Goal: Task Accomplishment & Management: Use online tool/utility

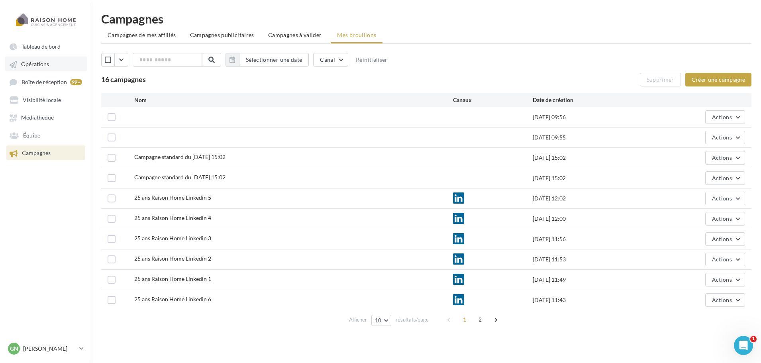
click at [39, 70] on link "Opérations" at bounding box center [46, 64] width 82 height 14
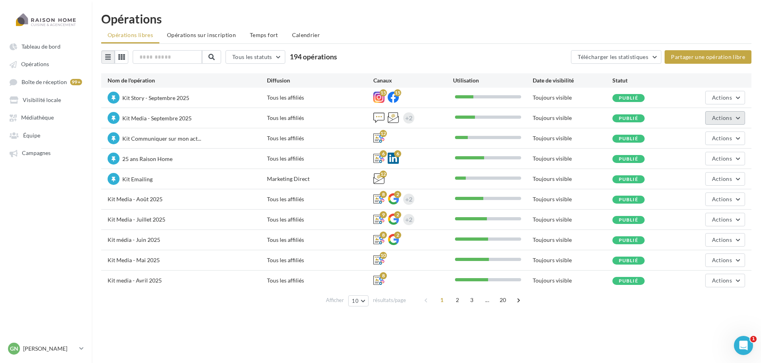
click at [732, 121] on button "Actions" at bounding box center [725, 118] width 40 height 14
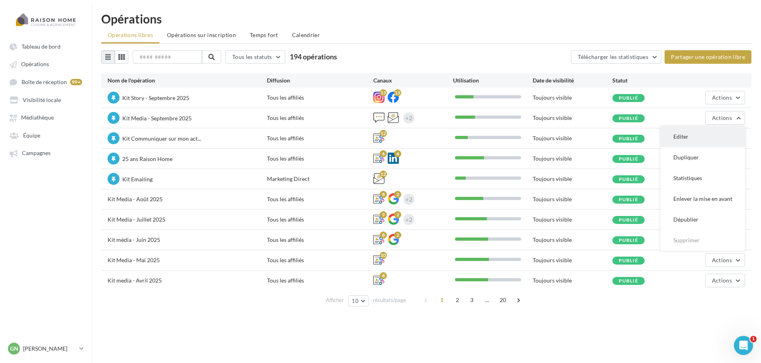
click at [692, 136] on button "Editer" at bounding box center [702, 136] width 84 height 21
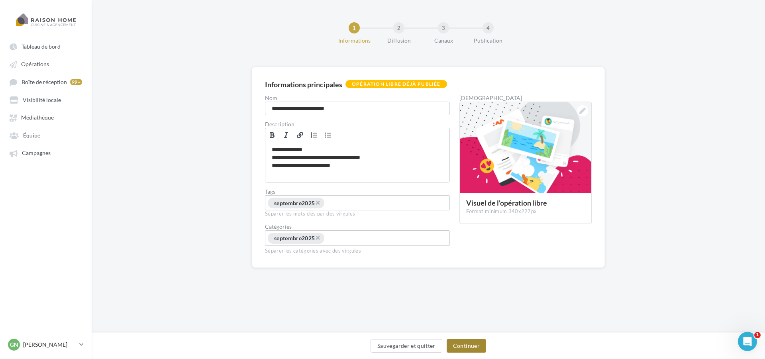
click at [470, 341] on button "Continuer" at bounding box center [465, 346] width 39 height 14
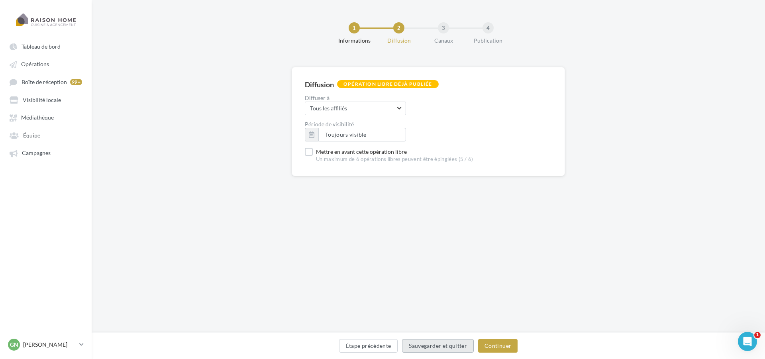
click at [470, 341] on button "Sauvegarder et quitter" at bounding box center [438, 346] width 72 height 14
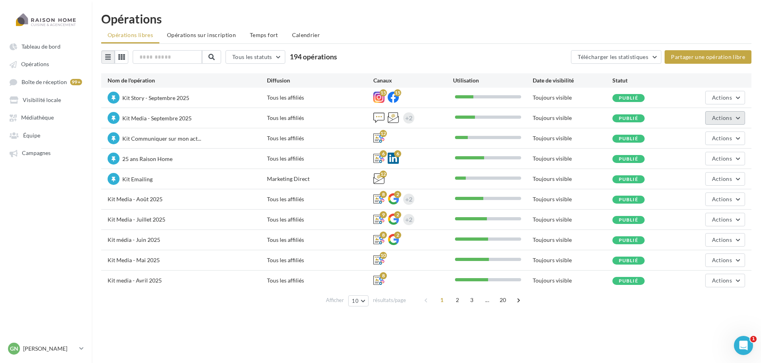
click at [727, 121] on button "Actions" at bounding box center [725, 118] width 40 height 14
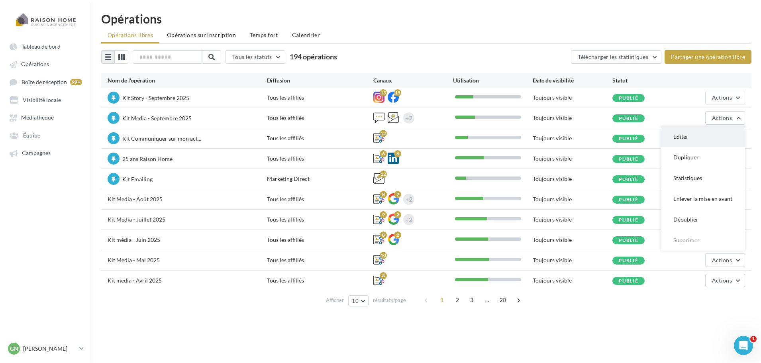
click at [691, 138] on button "Editer" at bounding box center [702, 136] width 84 height 21
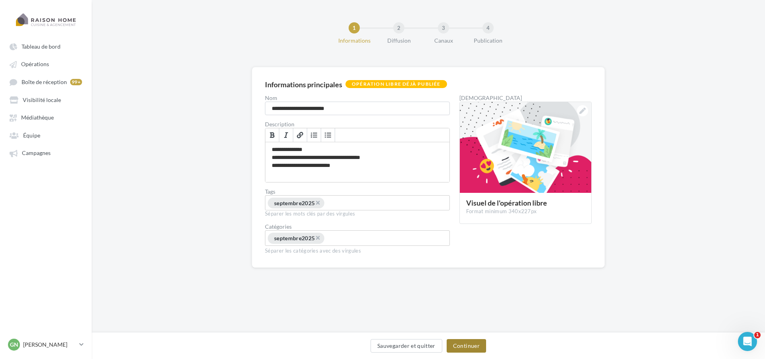
click at [467, 343] on button "Continuer" at bounding box center [465, 346] width 39 height 14
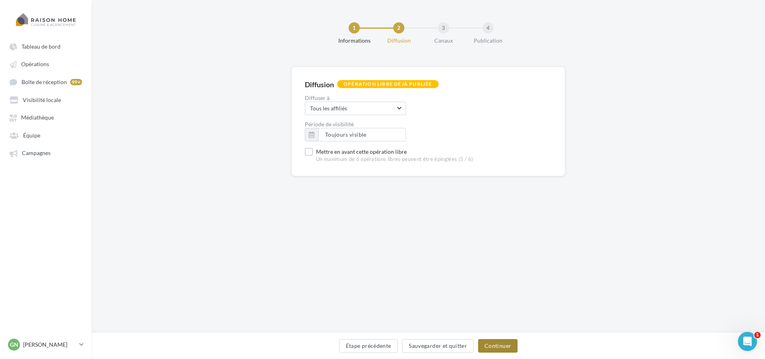
click at [494, 344] on button "Continuer" at bounding box center [497, 346] width 39 height 14
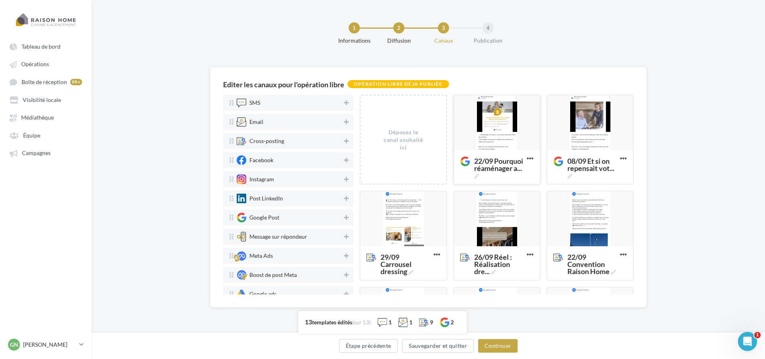
click at [503, 123] on div at bounding box center [497, 123] width 86 height 56
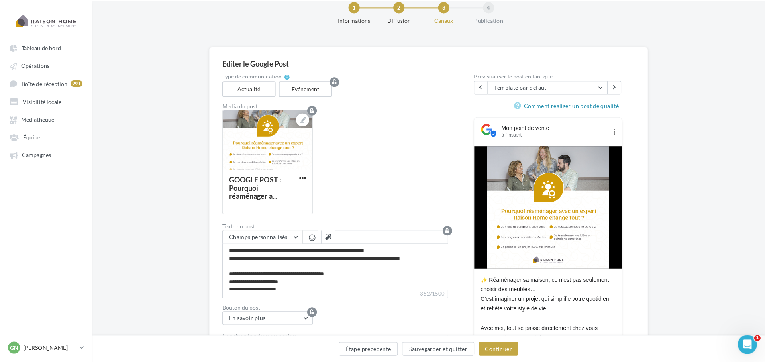
scroll to position [40, 0]
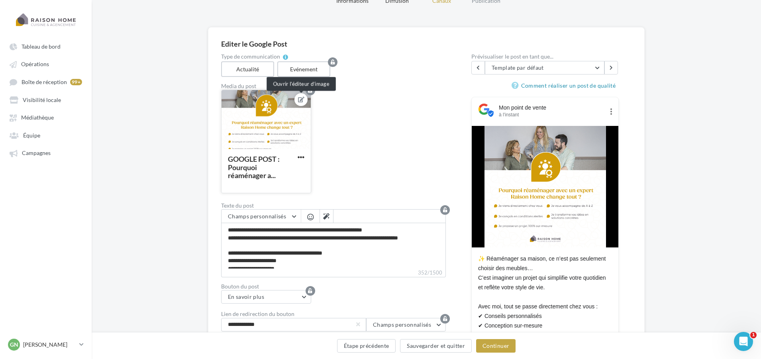
click at [301, 100] on icon at bounding box center [301, 100] width 6 height 6
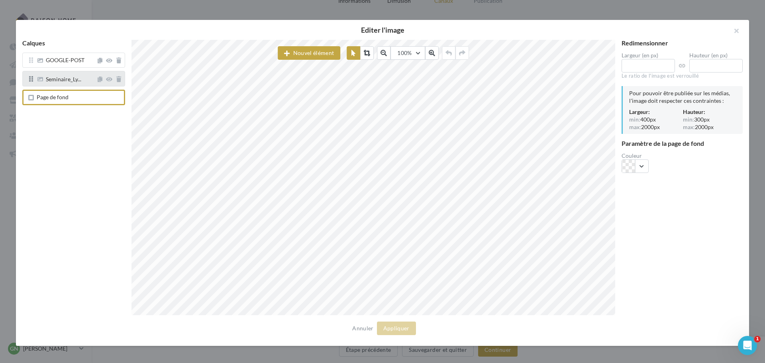
click at [72, 84] on div "Seminaire_Ly..." at bounding box center [73, 78] width 103 height 15
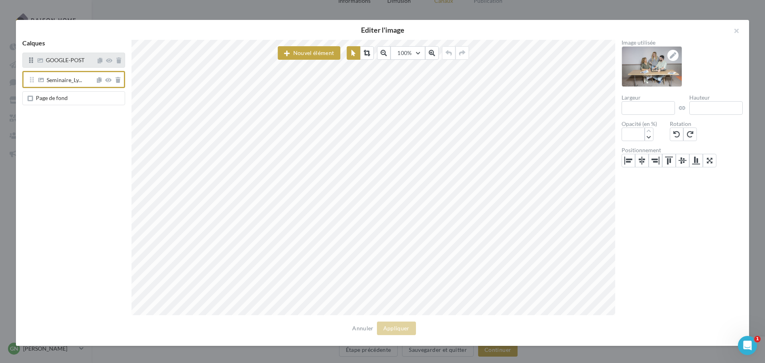
click at [67, 59] on span "GOOGLE-POST" at bounding box center [65, 60] width 39 height 7
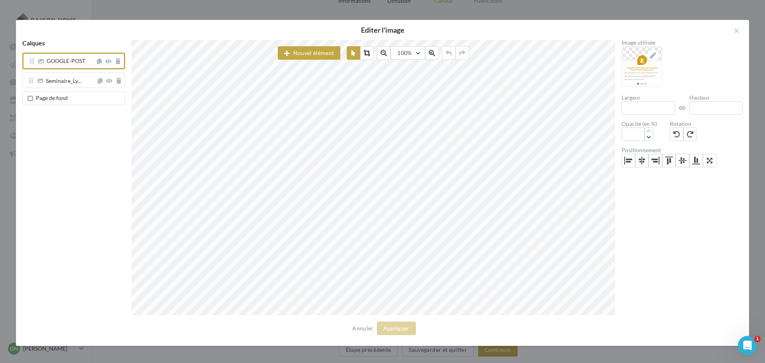
click at [74, 96] on span "Page de fond" at bounding box center [75, 98] width 92 height 6
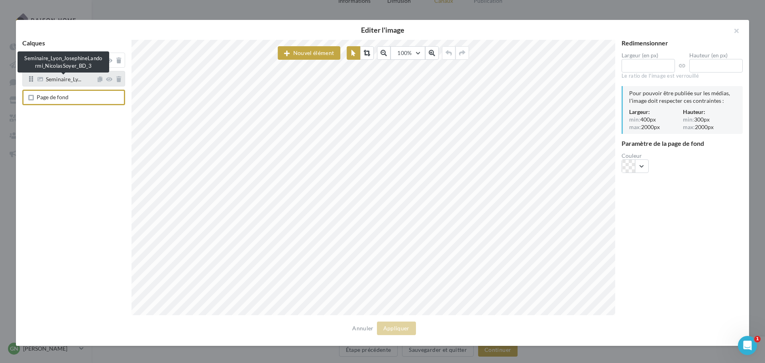
click at [65, 82] on span "Seminaire_Ly..." at bounding box center [63, 79] width 35 height 7
click at [66, 75] on div "Seminaire_Ly..." at bounding box center [73, 78] width 103 height 15
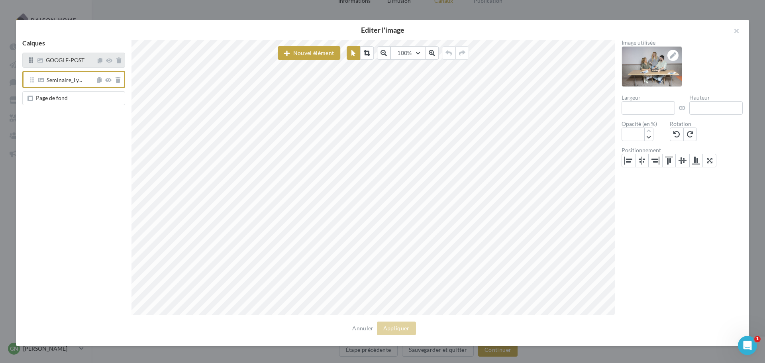
click at [67, 64] on div "GOOGLE-POST" at bounding box center [65, 60] width 39 height 7
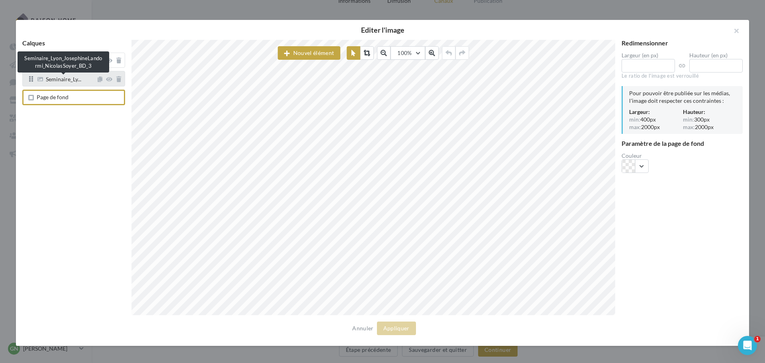
click at [69, 79] on span "Seminaire_Ly..." at bounding box center [63, 79] width 35 height 7
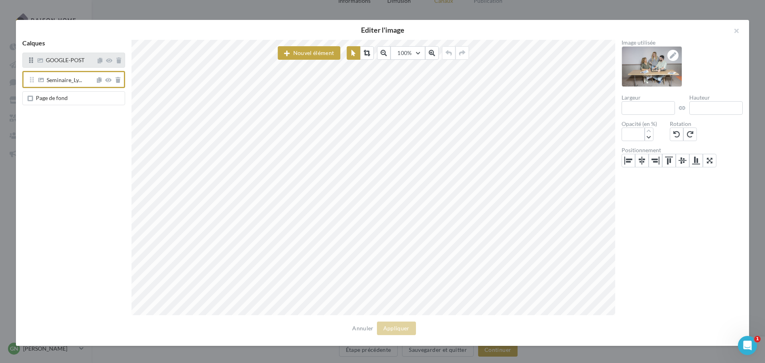
click at [73, 62] on span "GOOGLE-POST" at bounding box center [65, 60] width 39 height 7
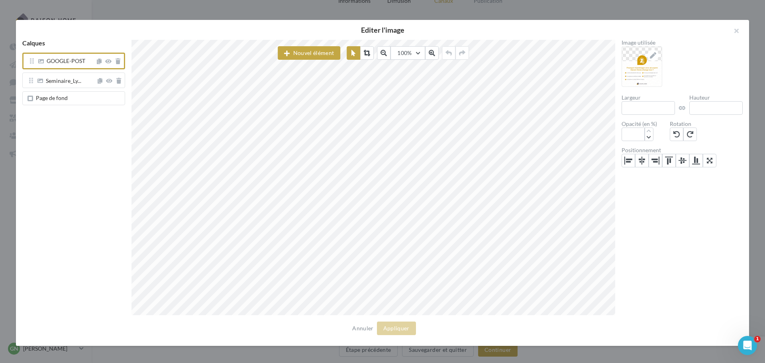
click at [74, 97] on span "Page de fond" at bounding box center [75, 98] width 92 height 6
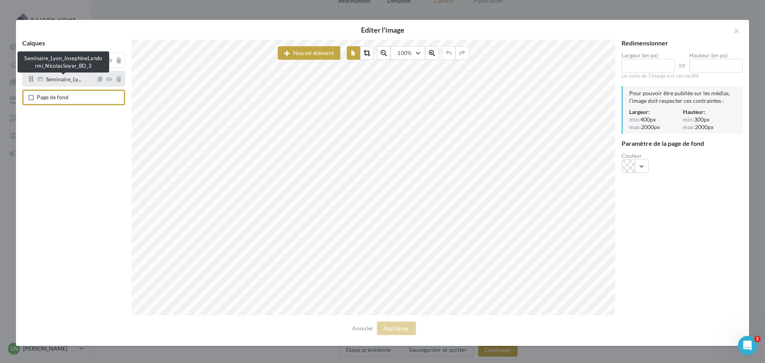
click at [79, 81] on span "Seminaire_Ly..." at bounding box center [63, 79] width 35 height 7
click at [49, 63] on span "GOOGLE-POST" at bounding box center [65, 60] width 39 height 7
click at [66, 82] on span "Seminaire_Ly..." at bounding box center [63, 79] width 35 height 7
click at [76, 82] on span "Seminaire_Ly..." at bounding box center [63, 79] width 35 height 7
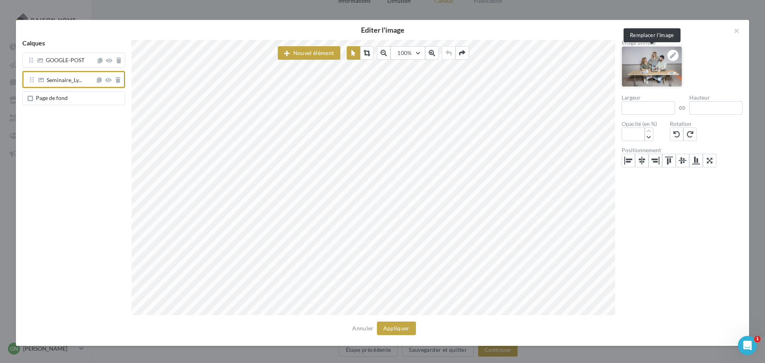
click at [664, 70] on img at bounding box center [652, 67] width 60 height 40
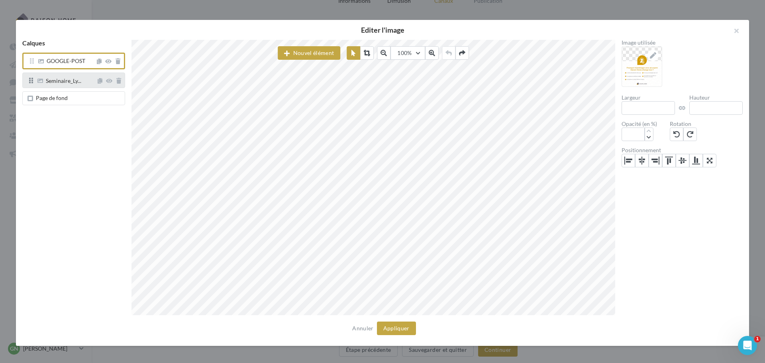
click at [82, 84] on div "Seminaire_Ly..." at bounding box center [73, 79] width 103 height 15
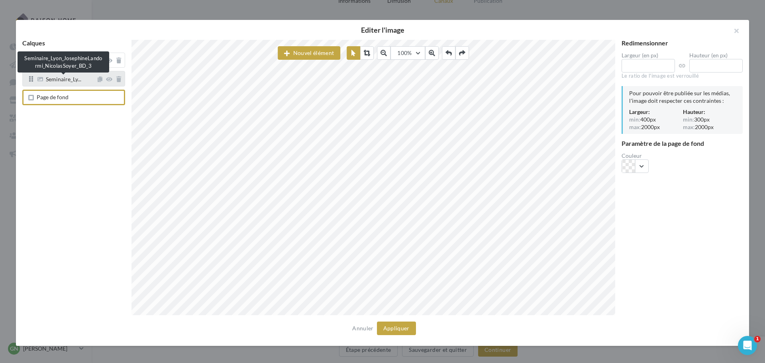
click at [70, 80] on span "Seminaire_Ly..." at bounding box center [63, 79] width 35 height 7
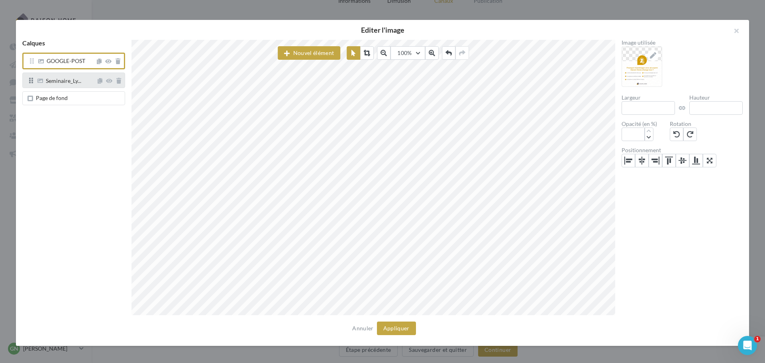
click at [84, 84] on div "Seminaire_Ly..." at bounding box center [73, 79] width 103 height 15
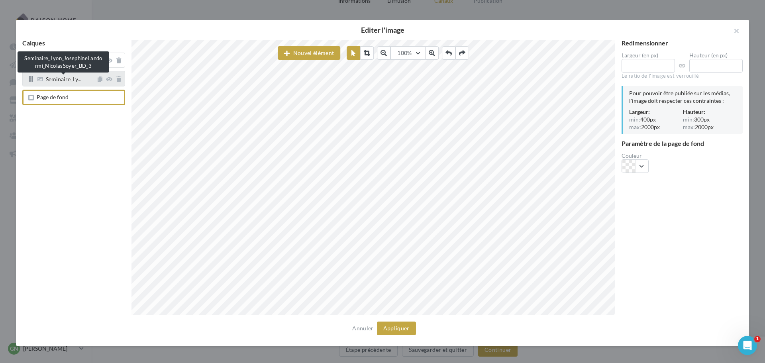
click at [69, 78] on span "Seminaire_Ly..." at bounding box center [63, 79] width 35 height 7
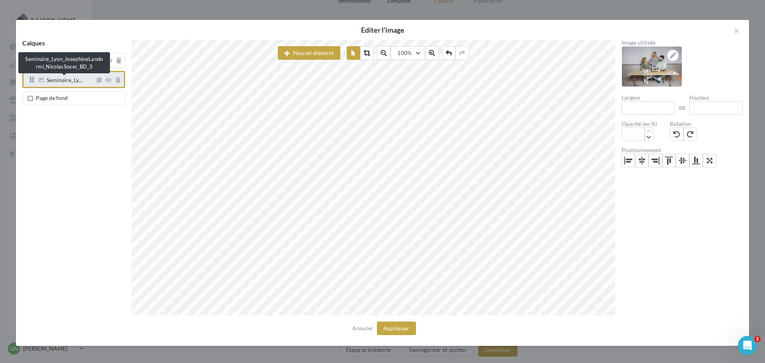
click at [74, 80] on span "Seminaire_Ly..." at bounding box center [64, 80] width 35 height 7
click at [118, 81] on icon at bounding box center [117, 80] width 5 height 6
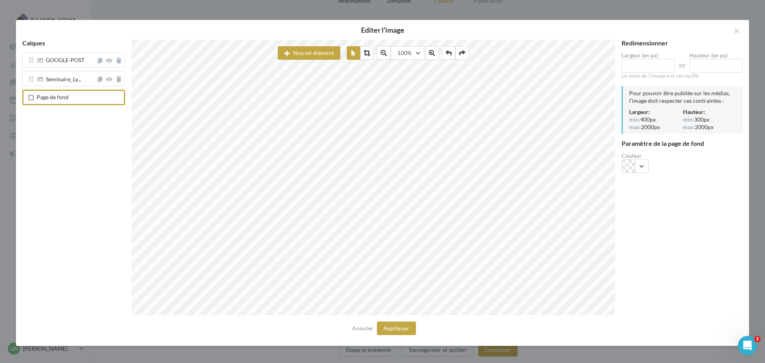
click at [64, 94] on span "Page de fond" at bounding box center [53, 97] width 32 height 7
click at [286, 50] on button "Nouvel élément" at bounding box center [309, 53] width 63 height 14
click at [311, 100] on button "Image" at bounding box center [318, 92] width 80 height 20
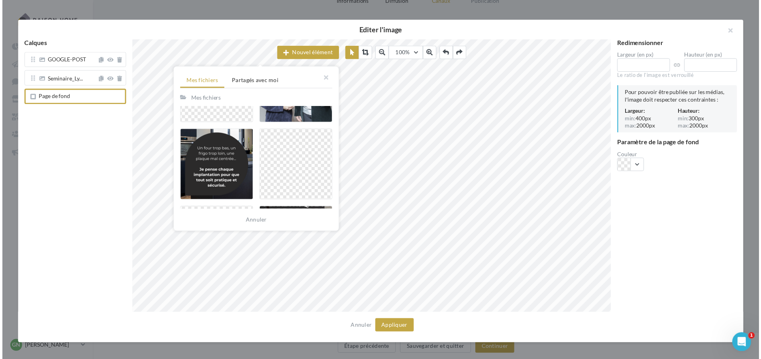
scroll to position [956, 0]
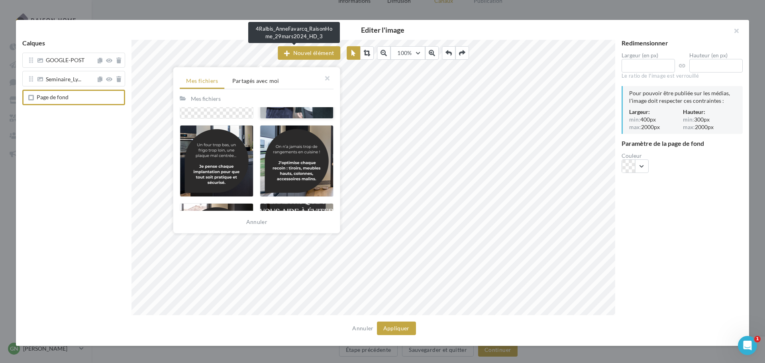
click at [288, 112] on div at bounding box center [297, 83] width 74 height 72
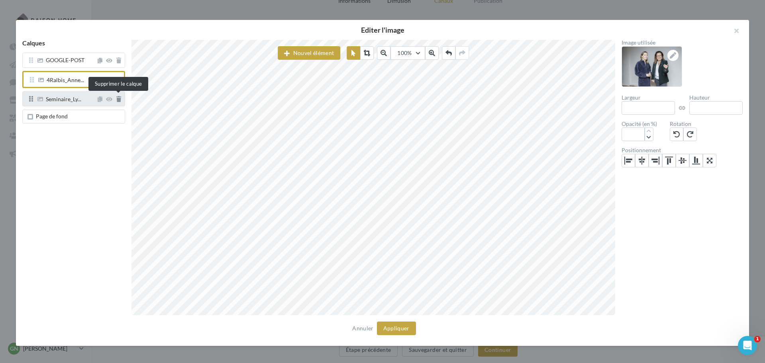
click at [119, 100] on icon at bounding box center [118, 99] width 5 height 6
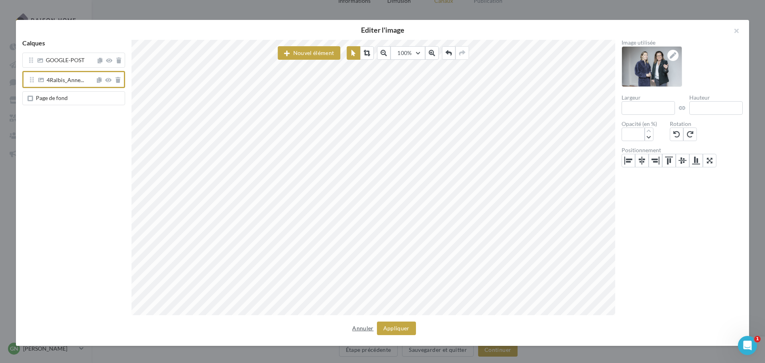
click at [359, 329] on button "Annuler" at bounding box center [362, 328] width 27 height 10
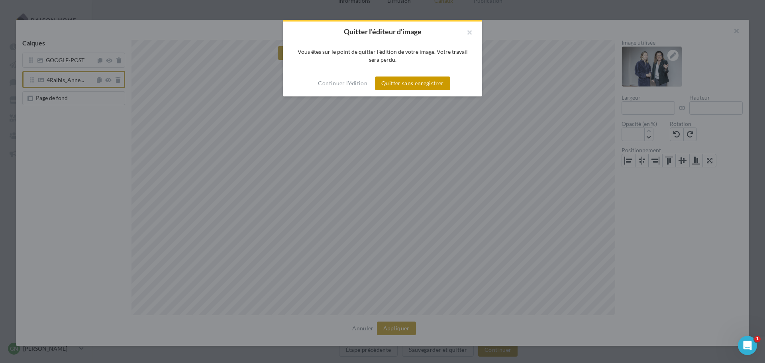
click at [392, 81] on button "Quitter sans enregistrer" at bounding box center [412, 83] width 75 height 14
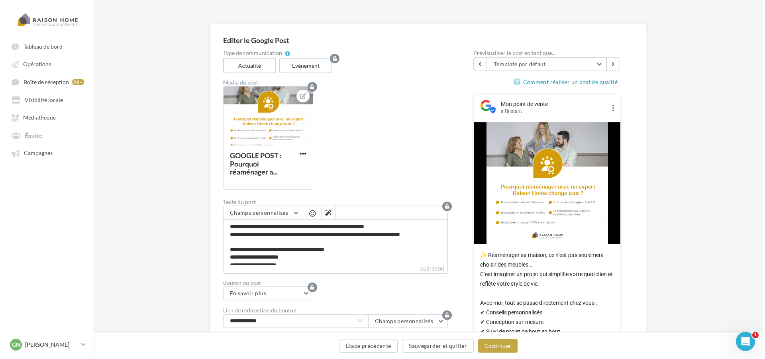
scroll to position [0, 0]
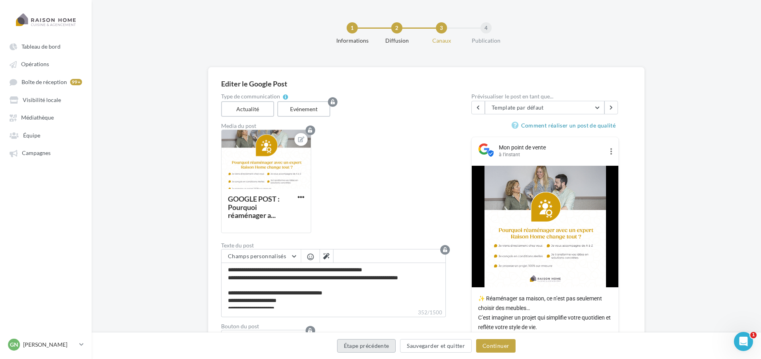
click at [383, 343] on button "Étape précédente" at bounding box center [366, 346] width 59 height 14
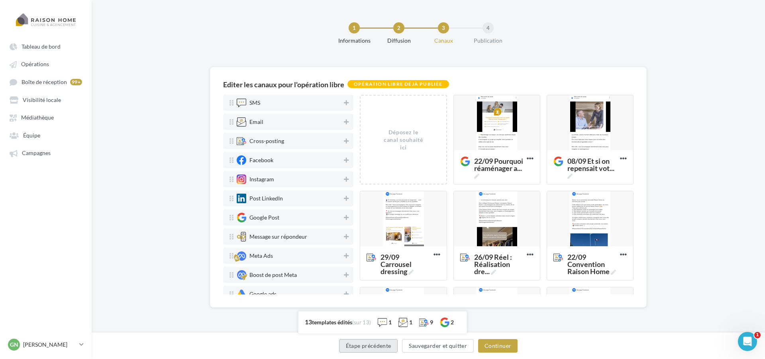
click at [383, 343] on button "Étape précédente" at bounding box center [368, 346] width 59 height 14
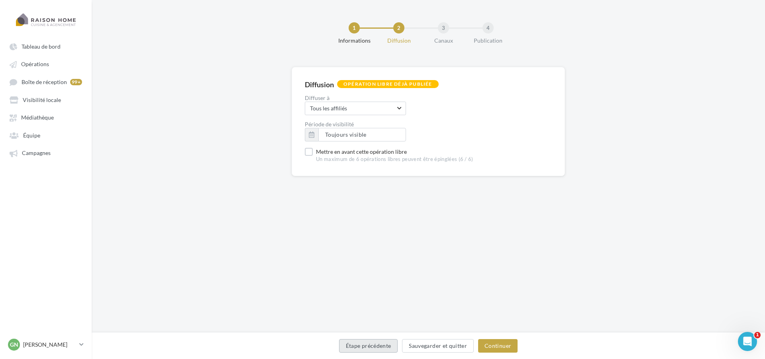
click at [383, 343] on button "Étape précédente" at bounding box center [368, 346] width 59 height 14
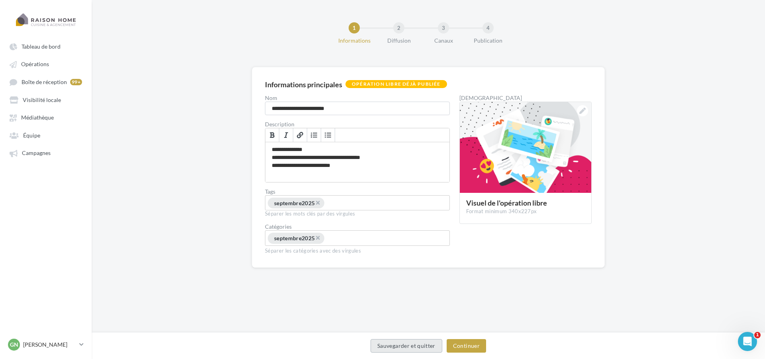
click at [384, 343] on button "Sauvegarder et quitter" at bounding box center [406, 346] width 72 height 14
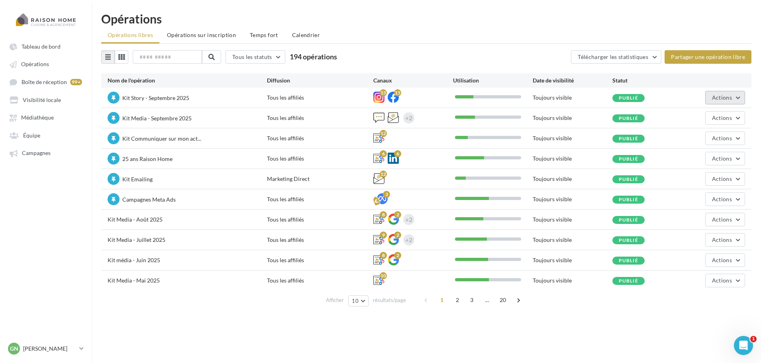
click at [713, 100] on span "Actions" at bounding box center [722, 97] width 20 height 7
click at [696, 119] on button "Editer" at bounding box center [702, 116] width 84 height 21
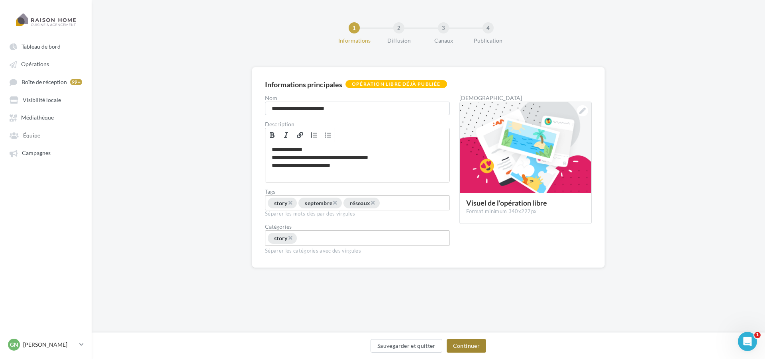
click at [462, 348] on button "Continuer" at bounding box center [465, 346] width 39 height 14
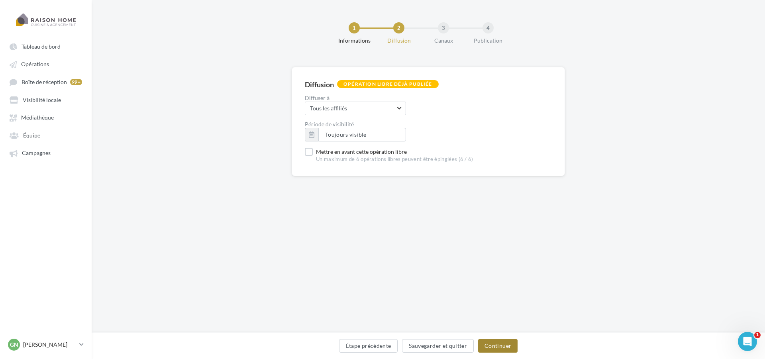
click at [500, 348] on button "Continuer" at bounding box center [497, 346] width 39 height 14
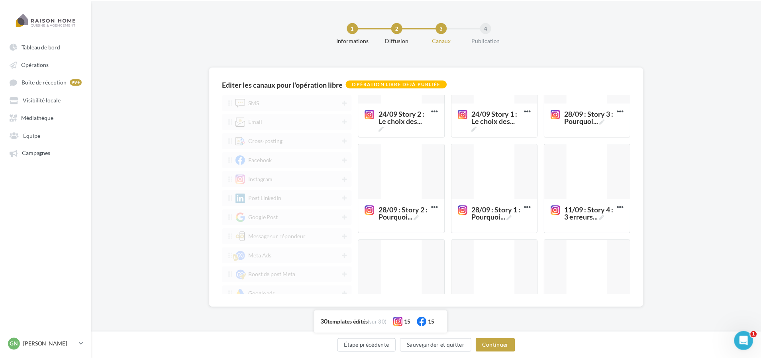
scroll to position [637, 0]
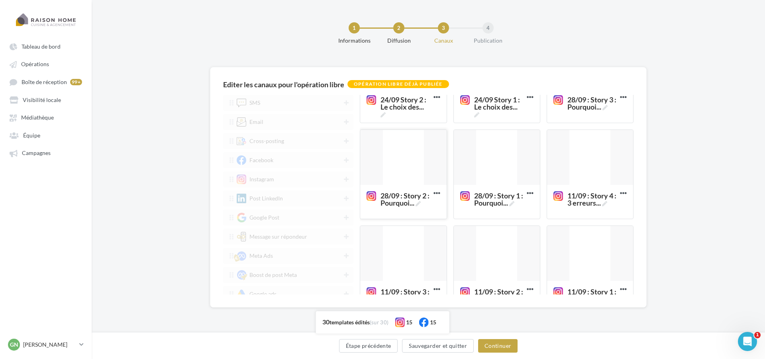
click at [403, 165] on div at bounding box center [403, 158] width 86 height 56
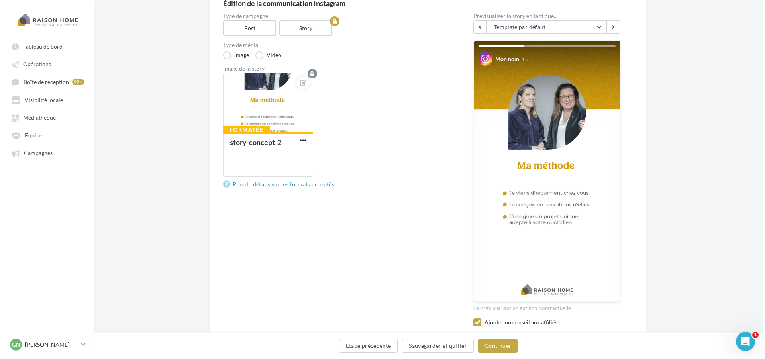
scroll to position [0, 0]
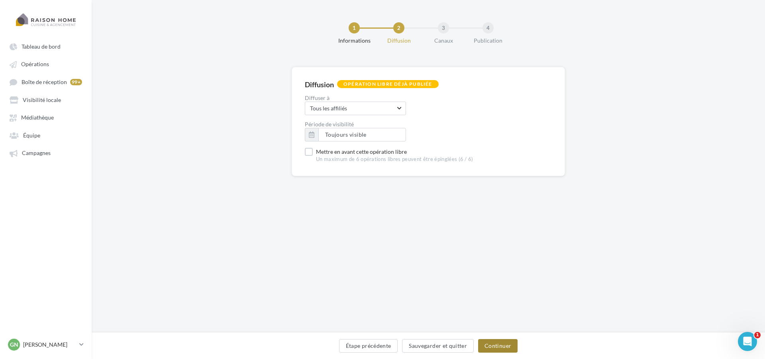
click at [501, 346] on button "Continuer" at bounding box center [497, 346] width 39 height 14
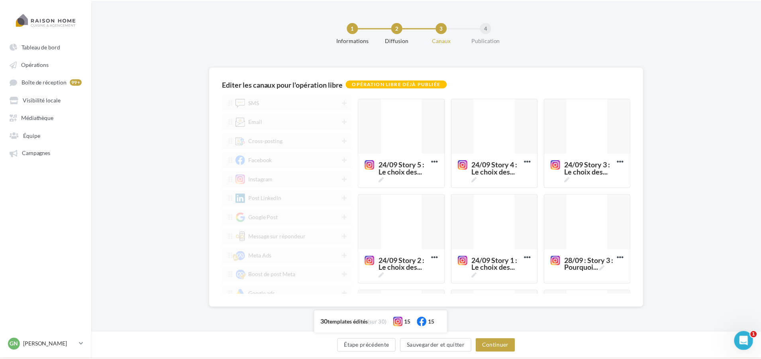
scroll to position [438, 0]
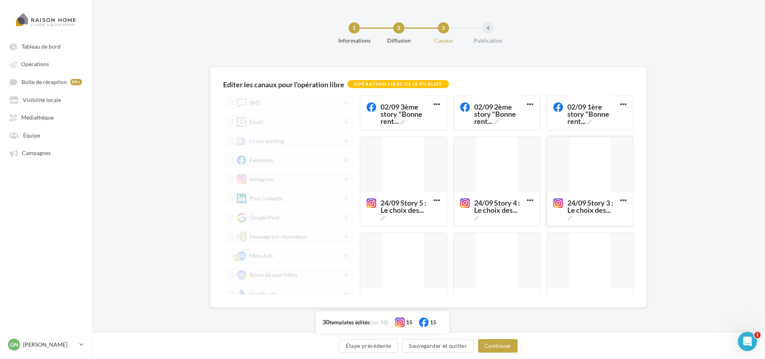
click at [581, 180] on div at bounding box center [590, 165] width 86 height 56
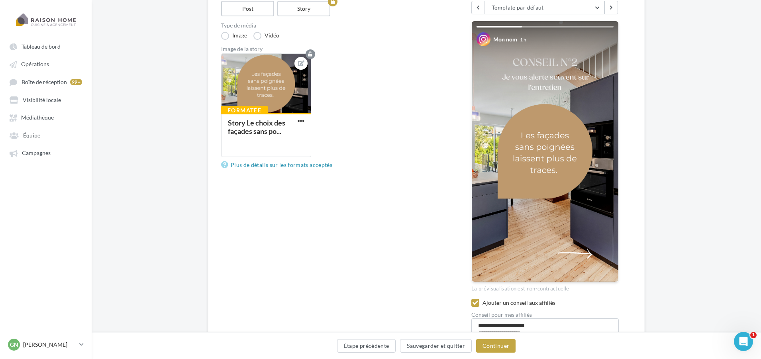
scroll to position [119, 0]
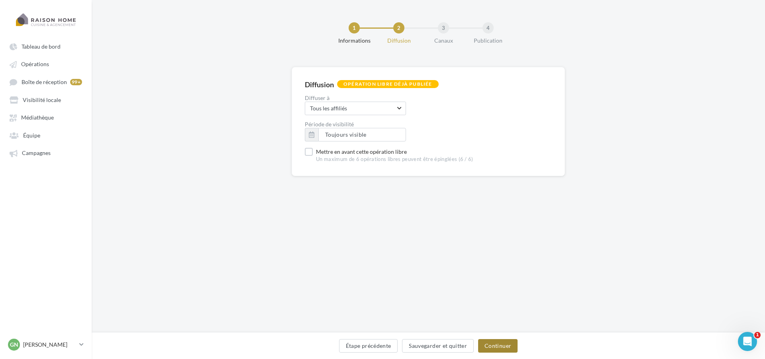
click at [495, 350] on button "Continuer" at bounding box center [497, 346] width 39 height 14
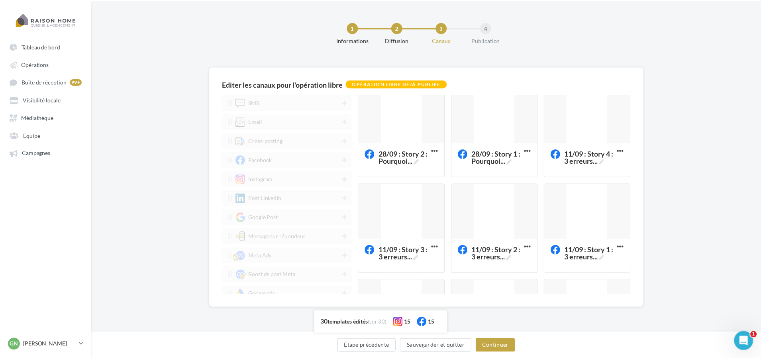
scroll to position [239, 0]
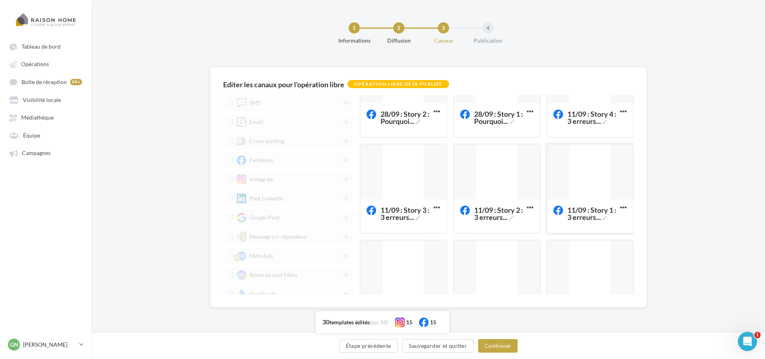
click at [571, 190] on div at bounding box center [590, 172] width 86 height 56
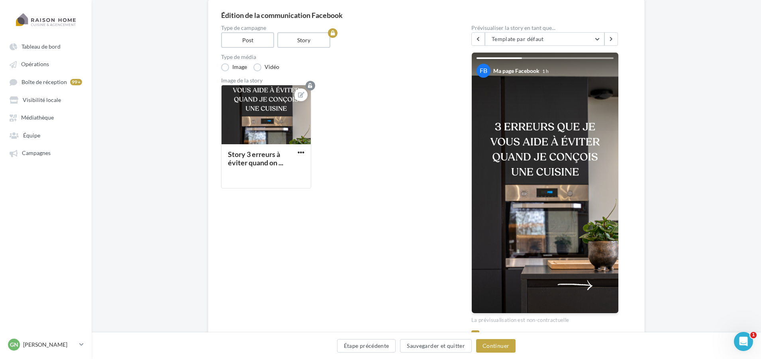
scroll to position [161, 0]
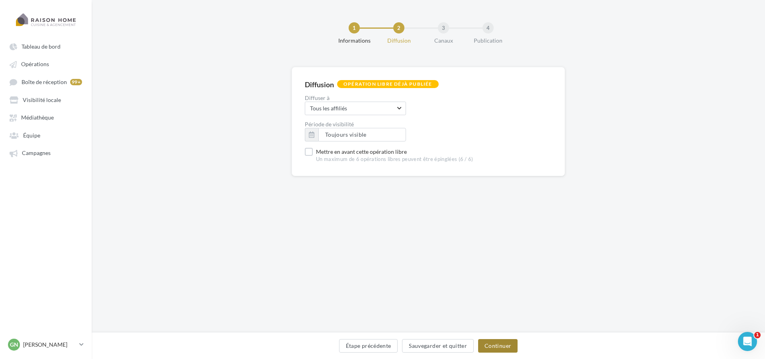
click at [485, 345] on button "Continuer" at bounding box center [497, 346] width 39 height 14
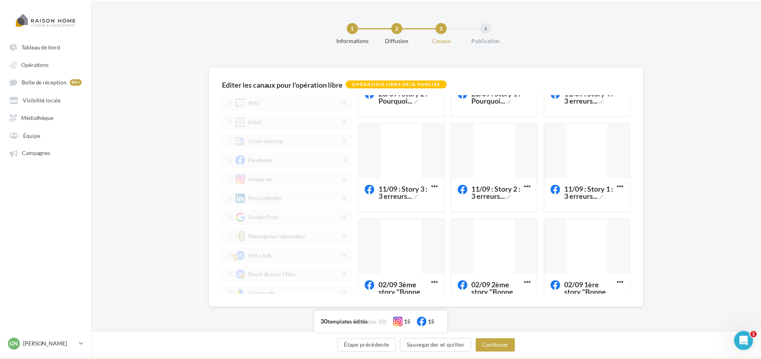
scroll to position [279, 0]
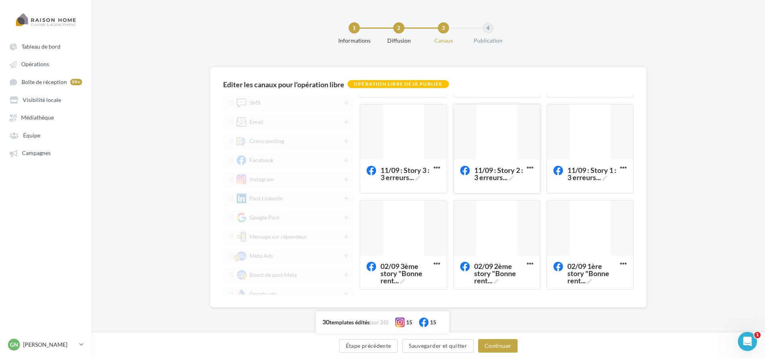
click at [503, 152] on div at bounding box center [497, 132] width 86 height 56
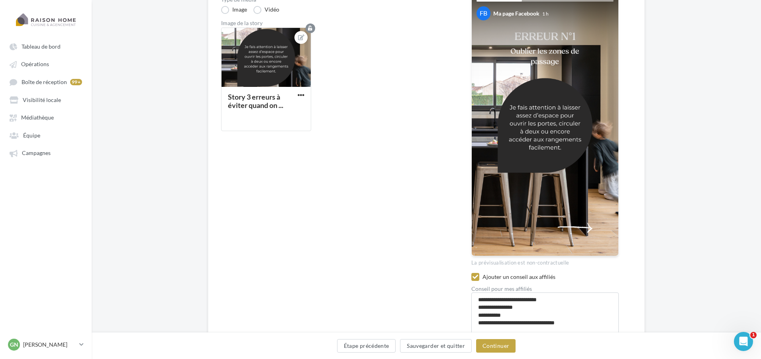
scroll to position [125, 0]
click at [428, 341] on button "Sauvegarder et quitter" at bounding box center [436, 346] width 72 height 14
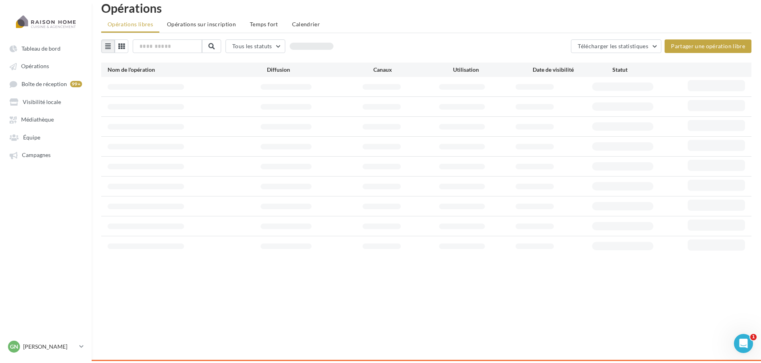
scroll to position [13, 0]
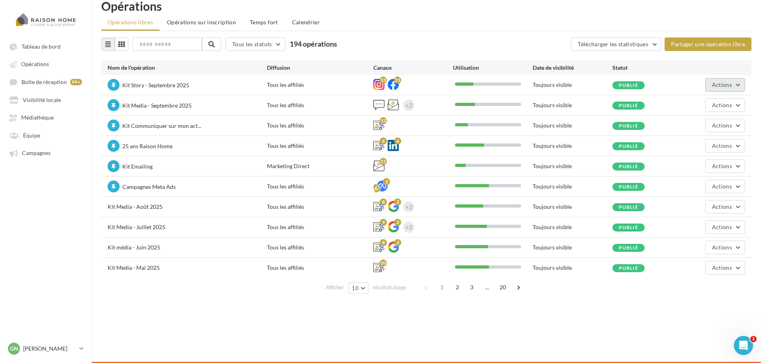
click at [731, 83] on span "Actions" at bounding box center [722, 84] width 20 height 7
click at [693, 98] on button "Editer" at bounding box center [702, 103] width 84 height 21
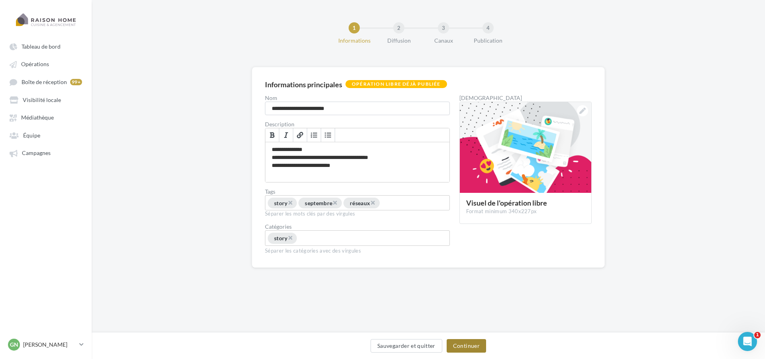
click at [463, 350] on button "Continuer" at bounding box center [465, 346] width 39 height 14
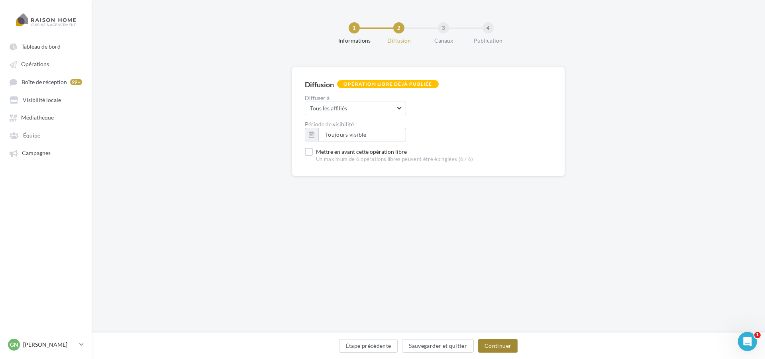
click at [498, 340] on button "Continuer" at bounding box center [497, 346] width 39 height 14
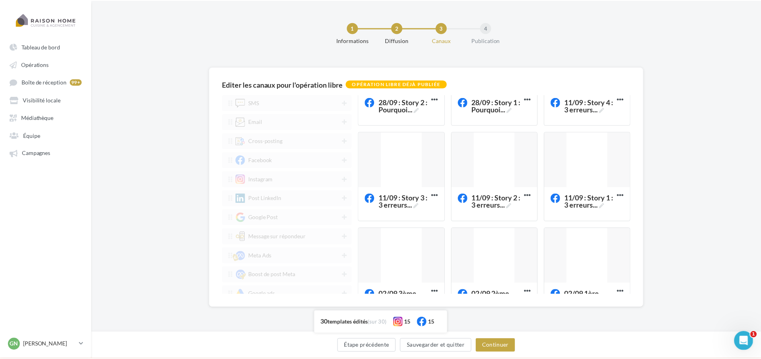
scroll to position [239, 0]
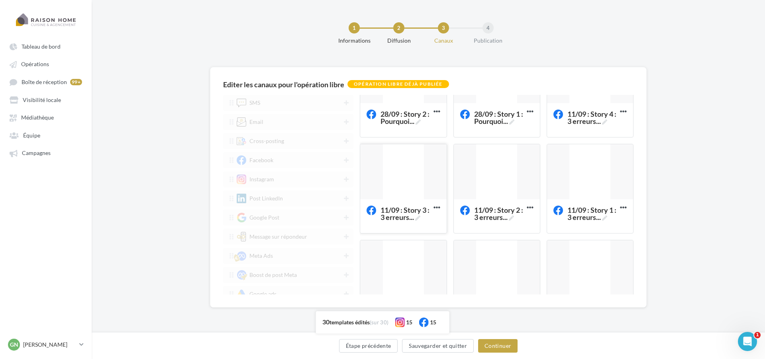
click at [391, 189] on div at bounding box center [403, 172] width 86 height 56
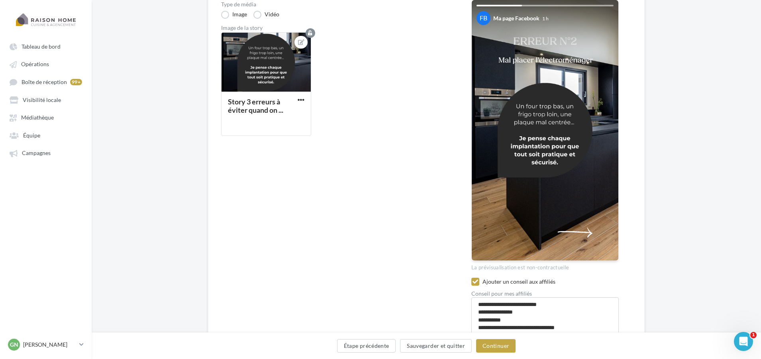
scroll to position [123, 0]
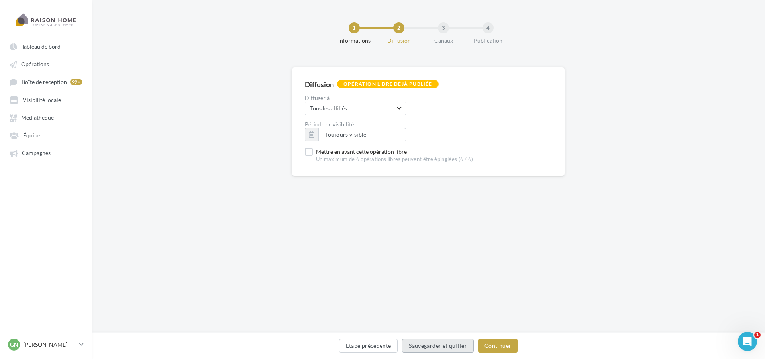
click at [445, 344] on button "Sauvegarder et quitter" at bounding box center [438, 346] width 72 height 14
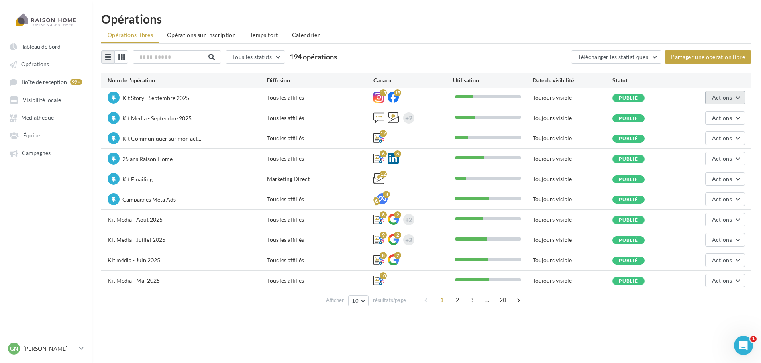
click at [724, 96] on span "Actions" at bounding box center [722, 97] width 20 height 7
click at [697, 118] on button "Editer" at bounding box center [702, 116] width 84 height 21
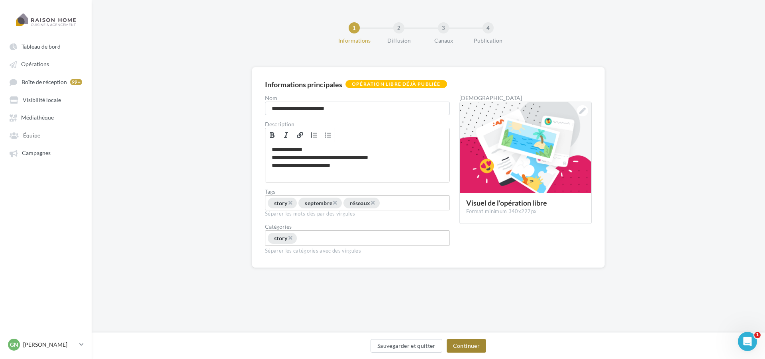
click at [477, 346] on button "Continuer" at bounding box center [465, 346] width 39 height 14
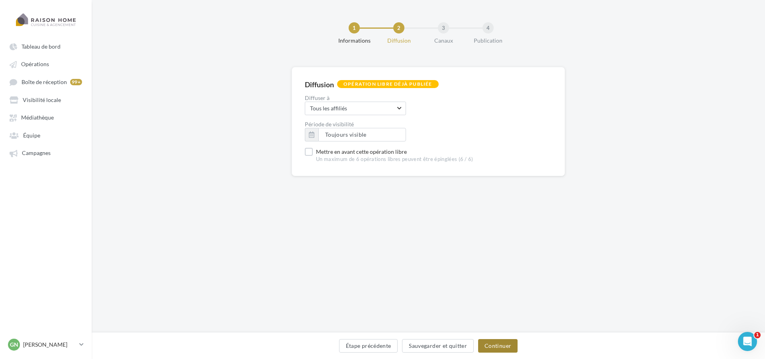
click at [483, 341] on button "Continuer" at bounding box center [497, 346] width 39 height 14
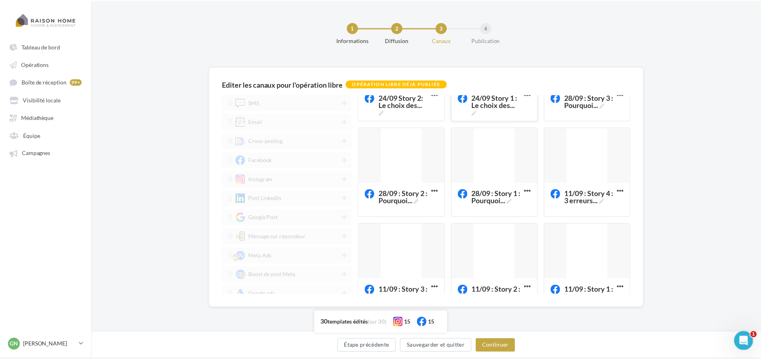
scroll to position [199, 0]
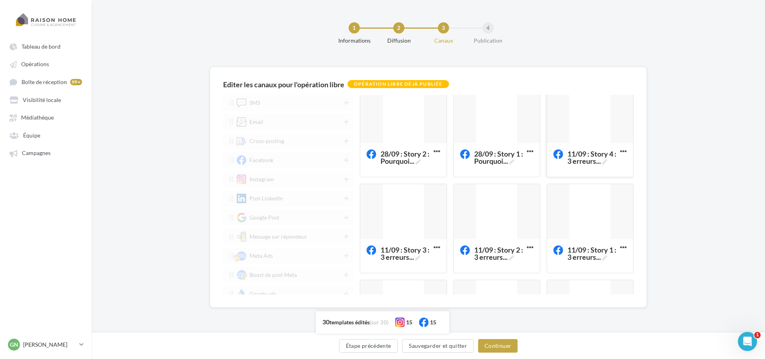
click at [579, 130] on div at bounding box center [590, 116] width 86 height 56
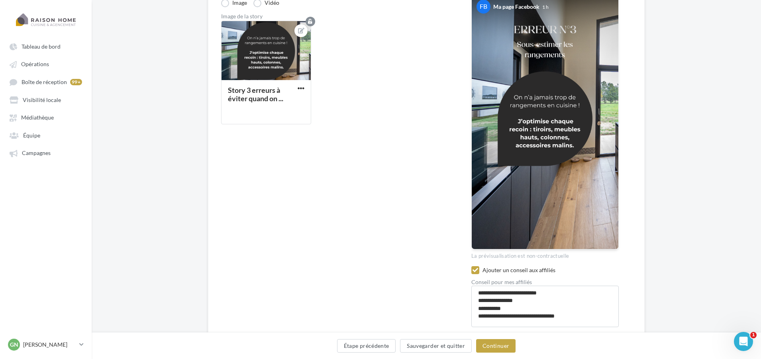
scroll to position [129, 0]
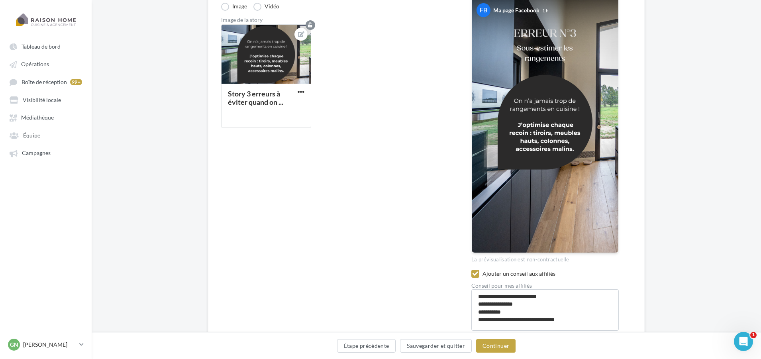
click at [437, 46] on div "Story 3 erreurs à éviter quand on ..." at bounding box center [336, 79] width 231 height 110
